Goal: Task Accomplishment & Management: Use online tool/utility

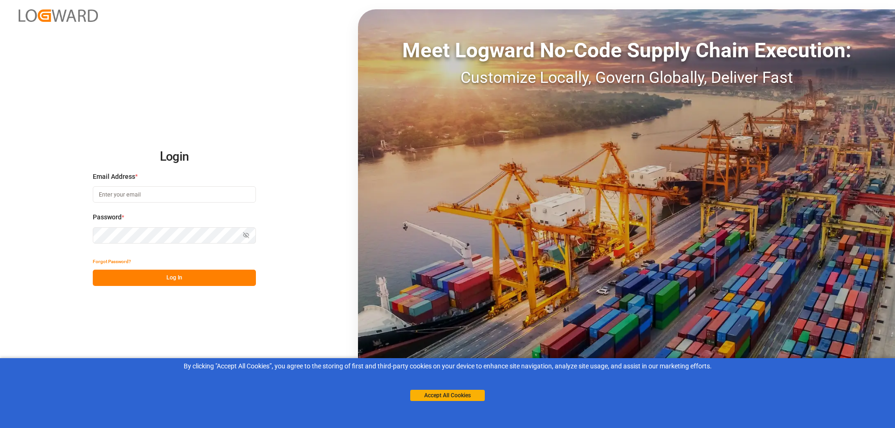
type input "[EMAIL_ADDRESS][DOMAIN_NAME]"
click at [151, 277] on button "Log In" at bounding box center [174, 278] width 163 height 16
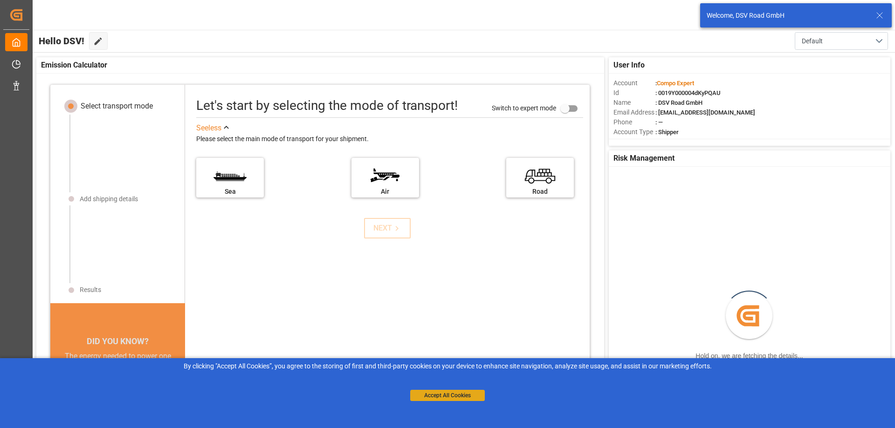
click at [450, 396] on button "Accept All Cookies" at bounding box center [447, 395] width 75 height 11
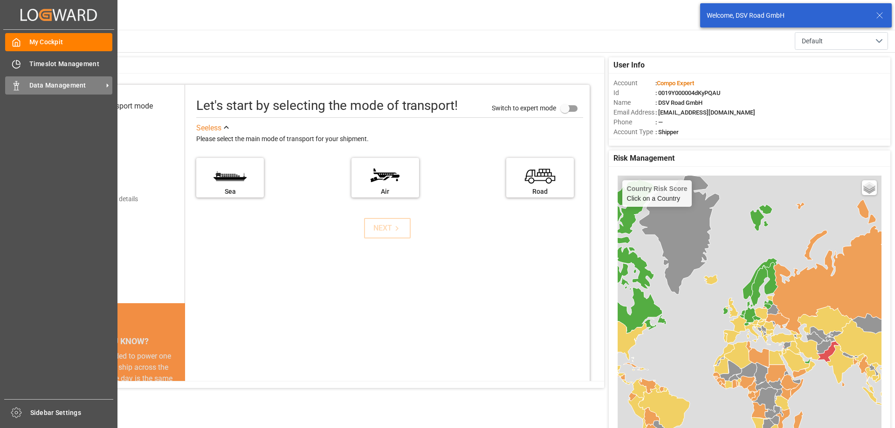
click at [55, 86] on span "Data Management" at bounding box center [66, 86] width 74 height 10
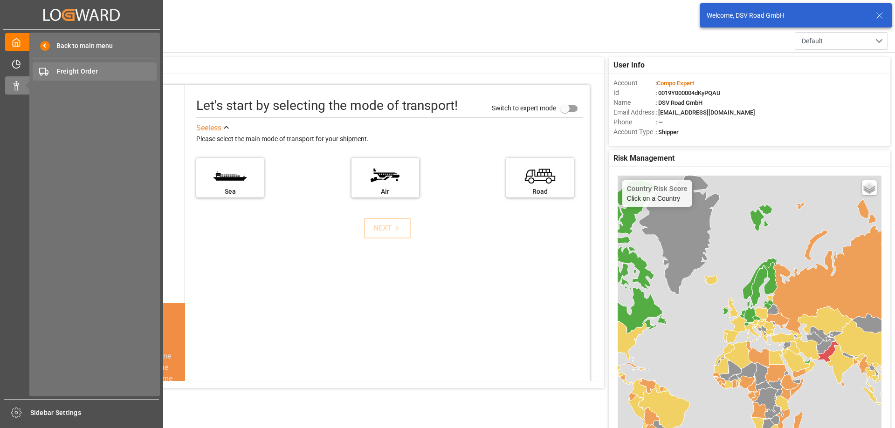
click at [88, 70] on span "Freight Order" at bounding box center [107, 72] width 100 height 10
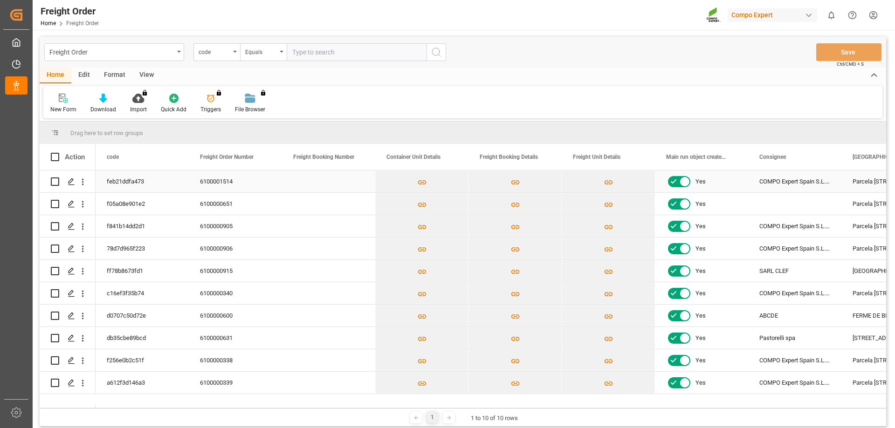
click at [53, 183] on input "Press Space to toggle row selection (unchecked)" at bounding box center [55, 182] width 8 height 8
checkbox input "true"
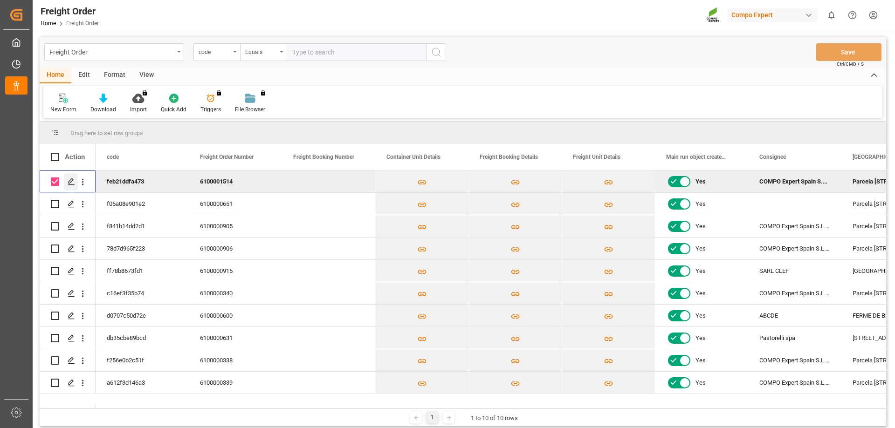
click at [72, 182] on polygon "Press SPACE to deselect this row." at bounding box center [71, 181] width 5 height 5
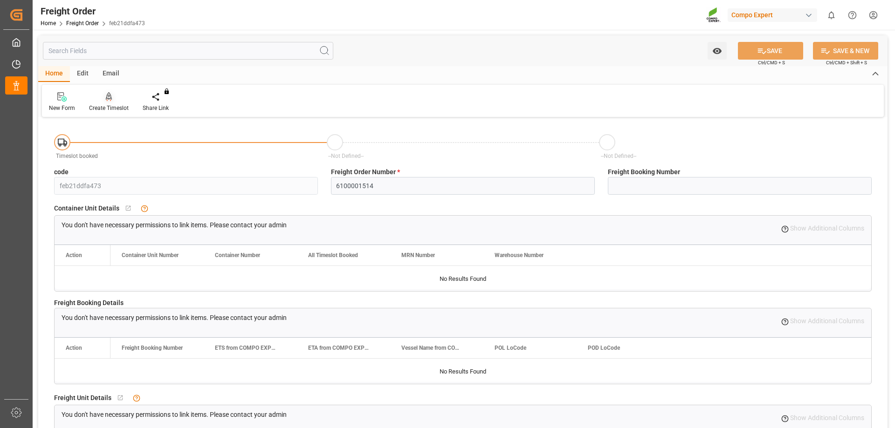
click at [111, 106] on div "Create Timeslot" at bounding box center [109, 108] width 40 height 8
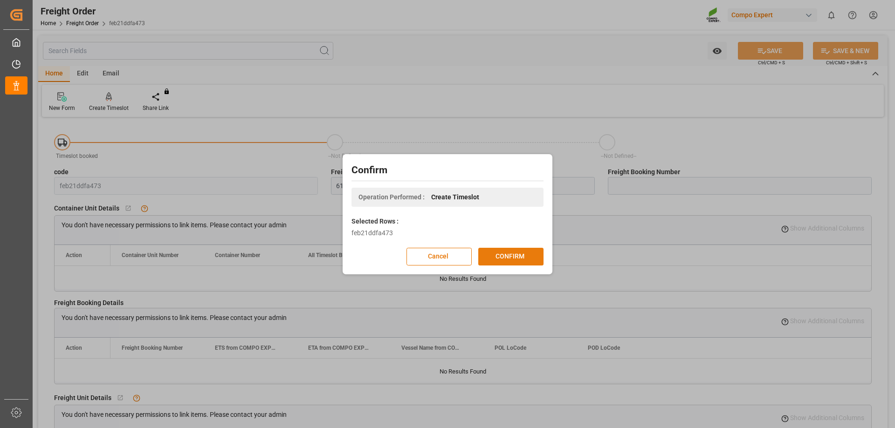
click at [505, 256] on button "CONFIRM" at bounding box center [510, 257] width 65 height 18
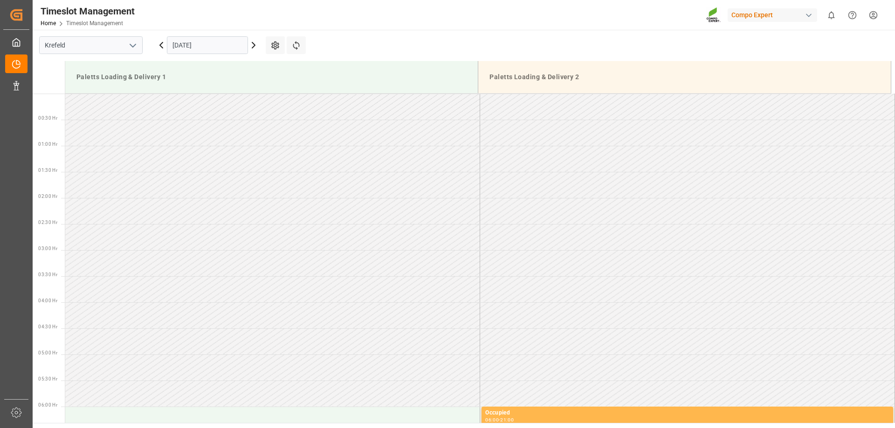
scroll to position [777, 0]
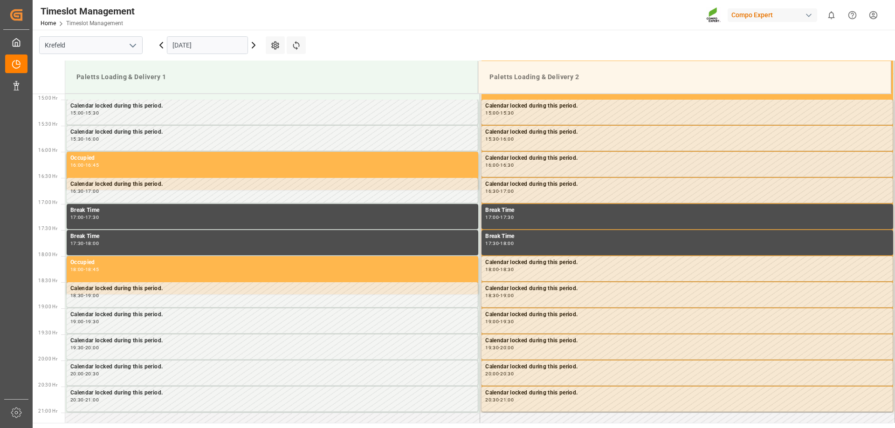
click at [213, 51] on input "01.09.2025" at bounding box center [207, 45] width 81 height 18
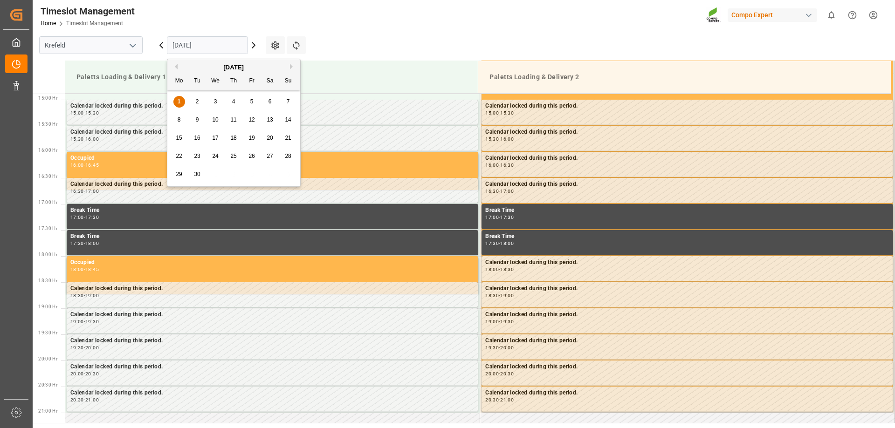
click at [234, 102] on span "4" at bounding box center [233, 101] width 3 height 7
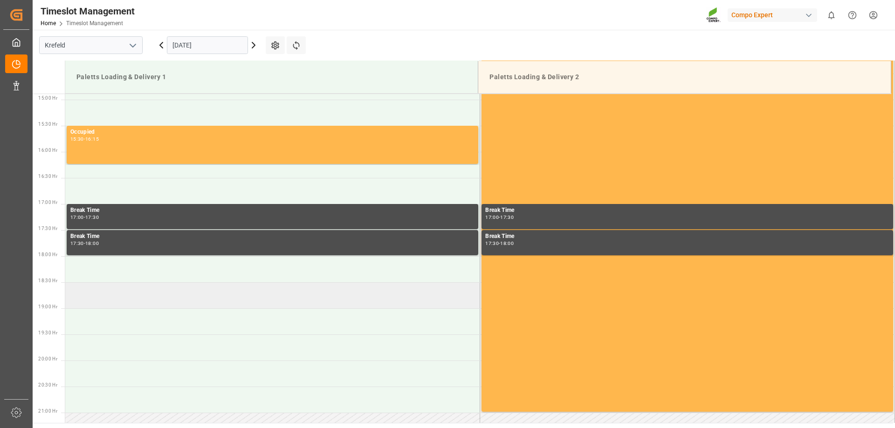
scroll to position [497, 0]
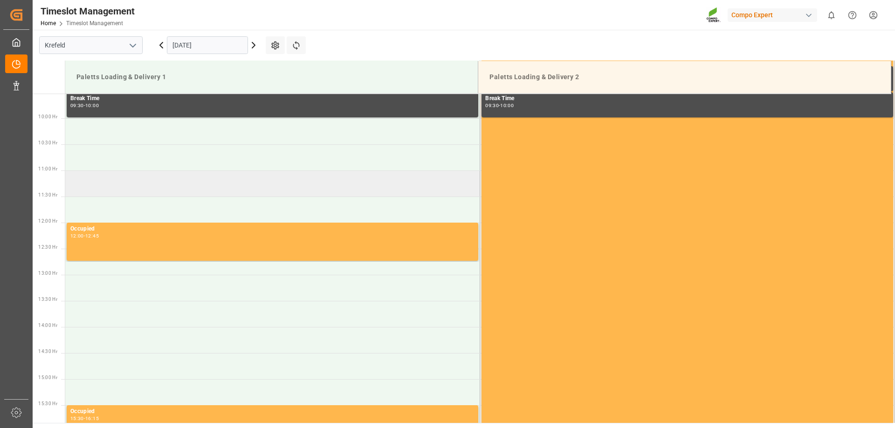
click at [90, 186] on td at bounding box center [272, 184] width 415 height 26
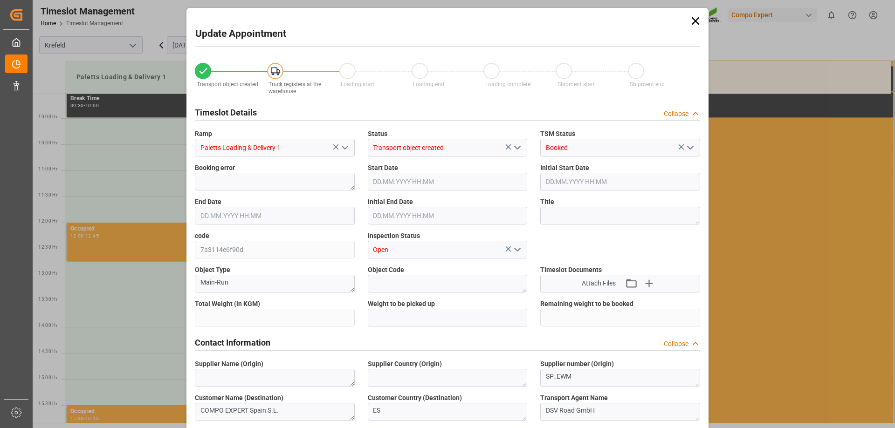
type input "28068.4"
type input "0"
type input "04.09.2025 11:00"
type input "04.09.2025 11:30"
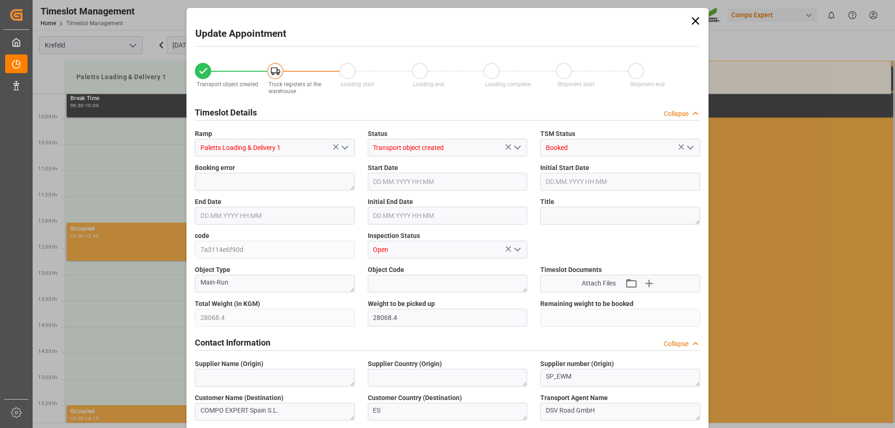
type input "29.08.2025 08:35"
type input "01.09.2025 13:36"
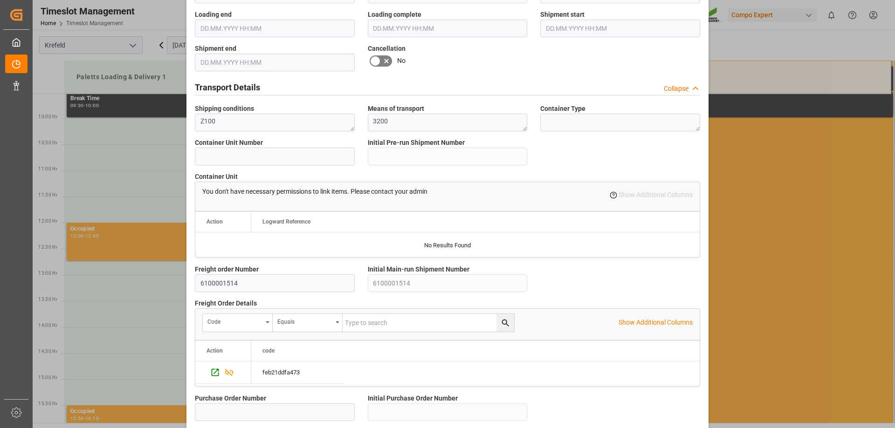
scroll to position [799, 0]
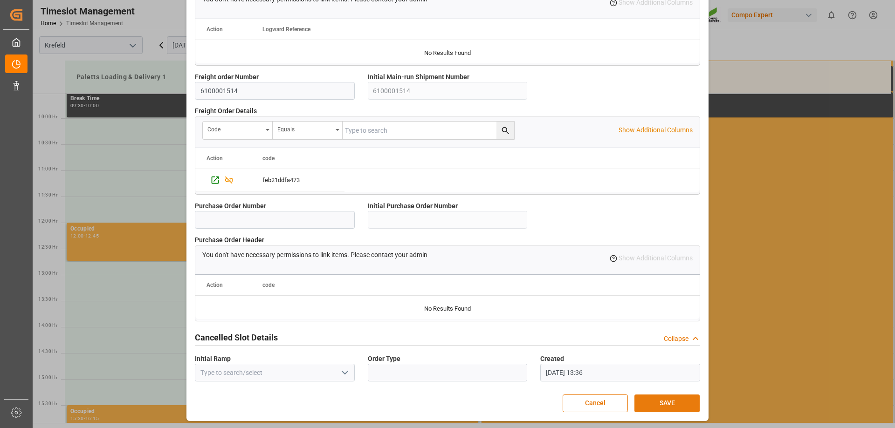
click at [669, 399] on button "SAVE" at bounding box center [666, 404] width 65 height 18
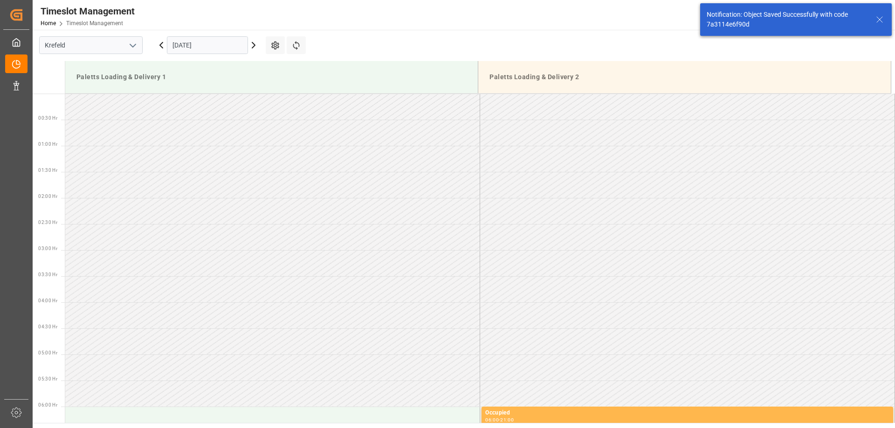
scroll to position [483, 0]
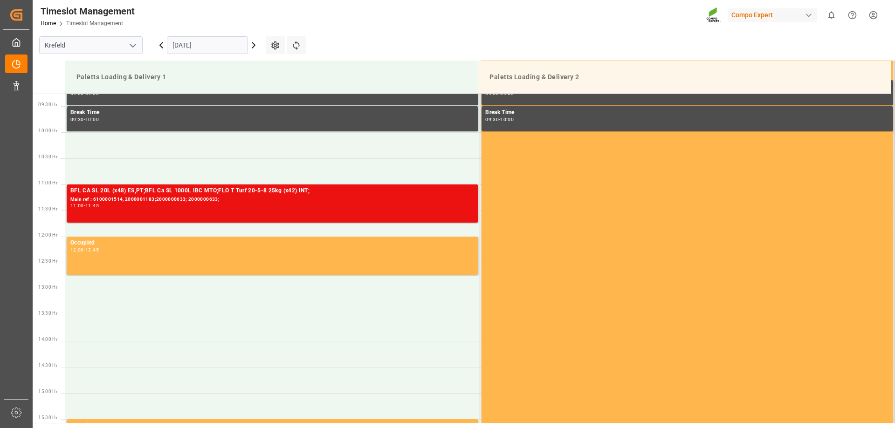
click at [868, 14] on html "Created by potrace 1.15, written by Peter Selinger 2001-2017 Created by potrace…" at bounding box center [447, 214] width 895 height 428
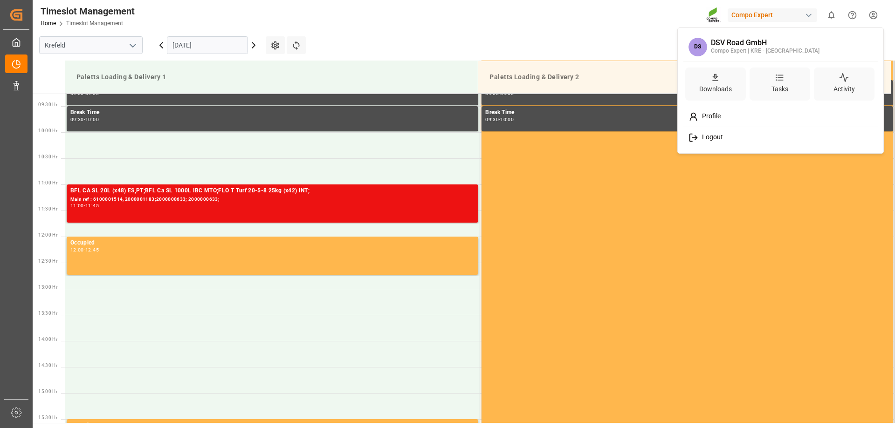
click at [741, 140] on div "Logout" at bounding box center [780, 137] width 191 height 17
